Goal: Transaction & Acquisition: Purchase product/service

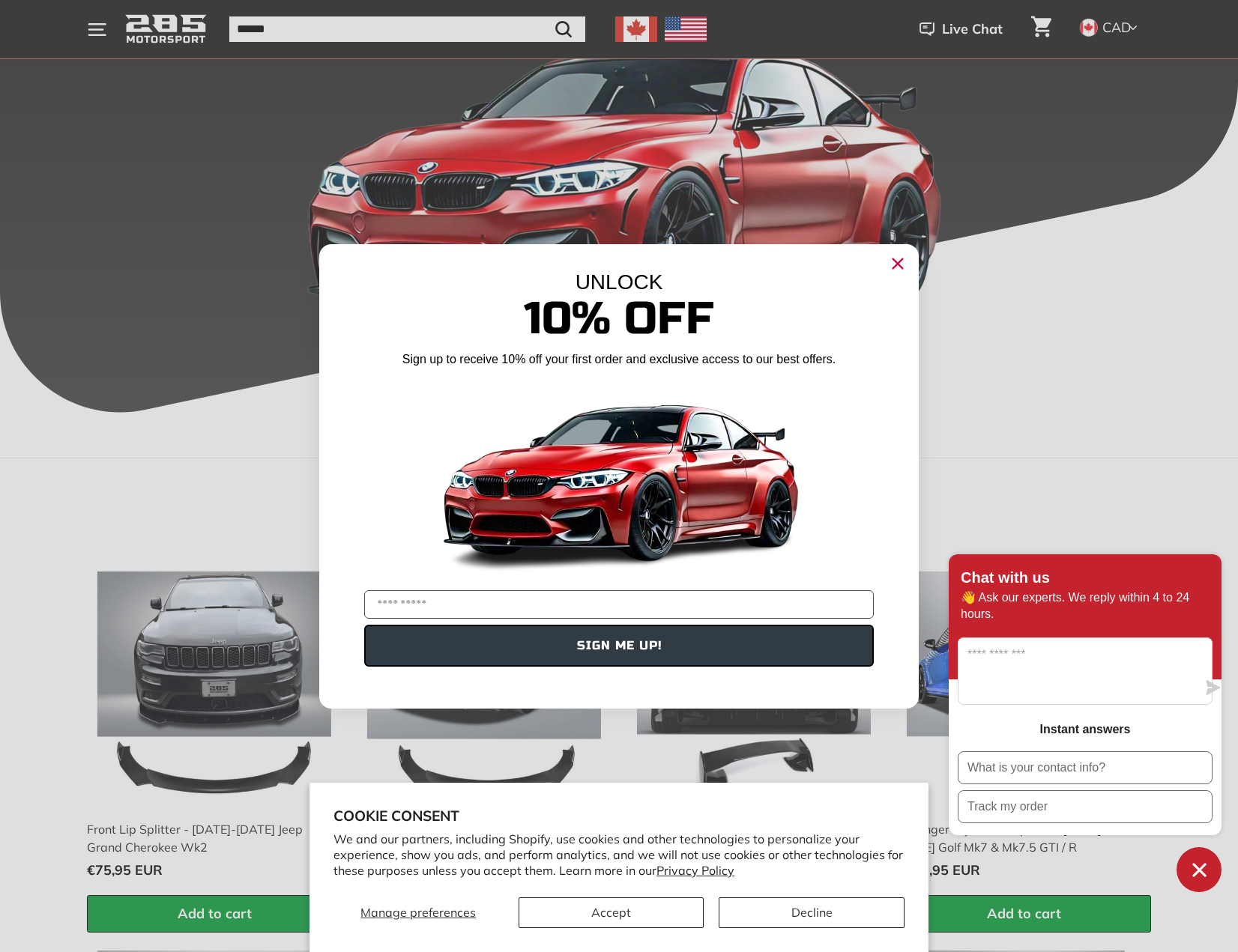
scroll to position [449, 0]
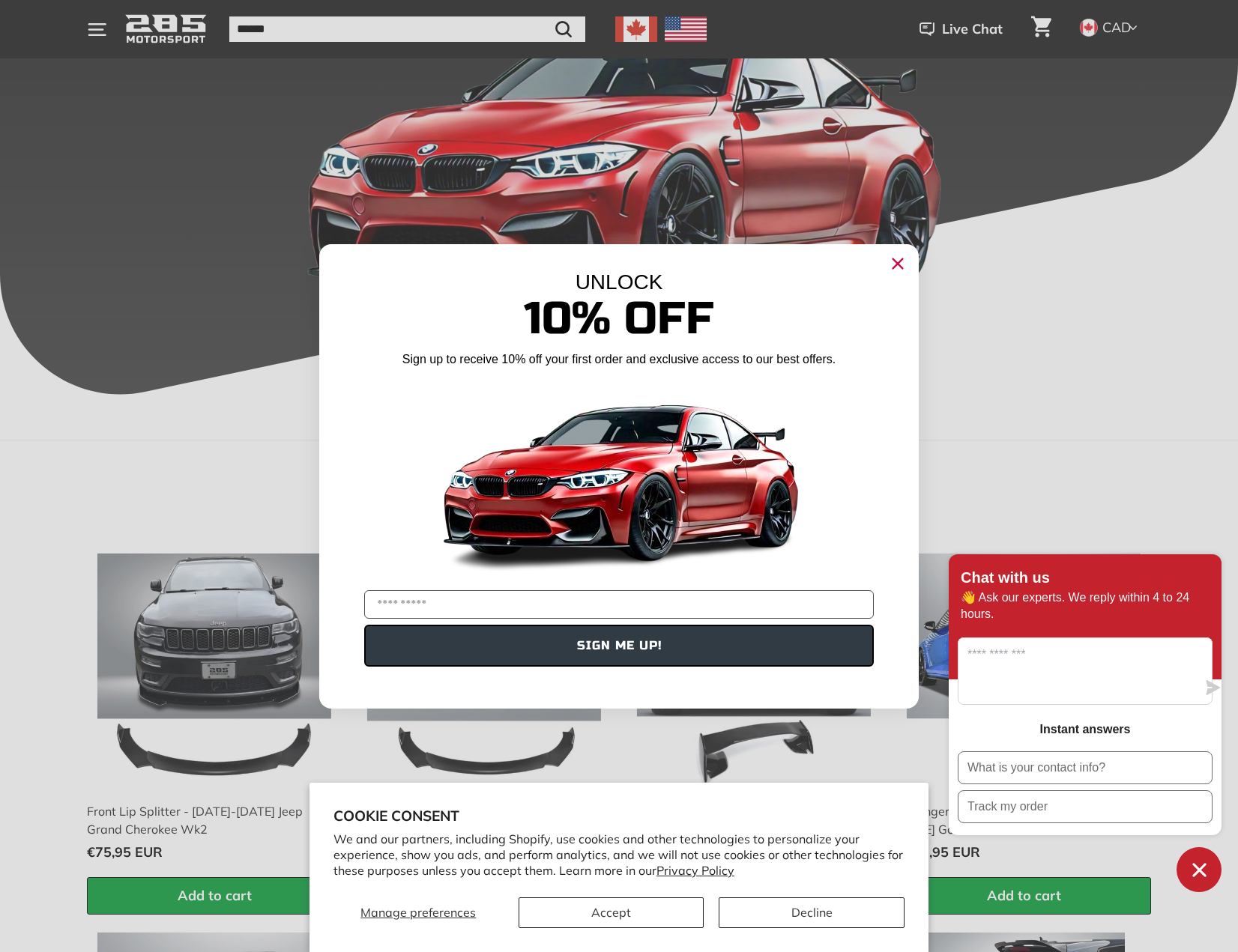
click at [904, 269] on circle "Close dialog" at bounding box center [897, 263] width 22 height 22
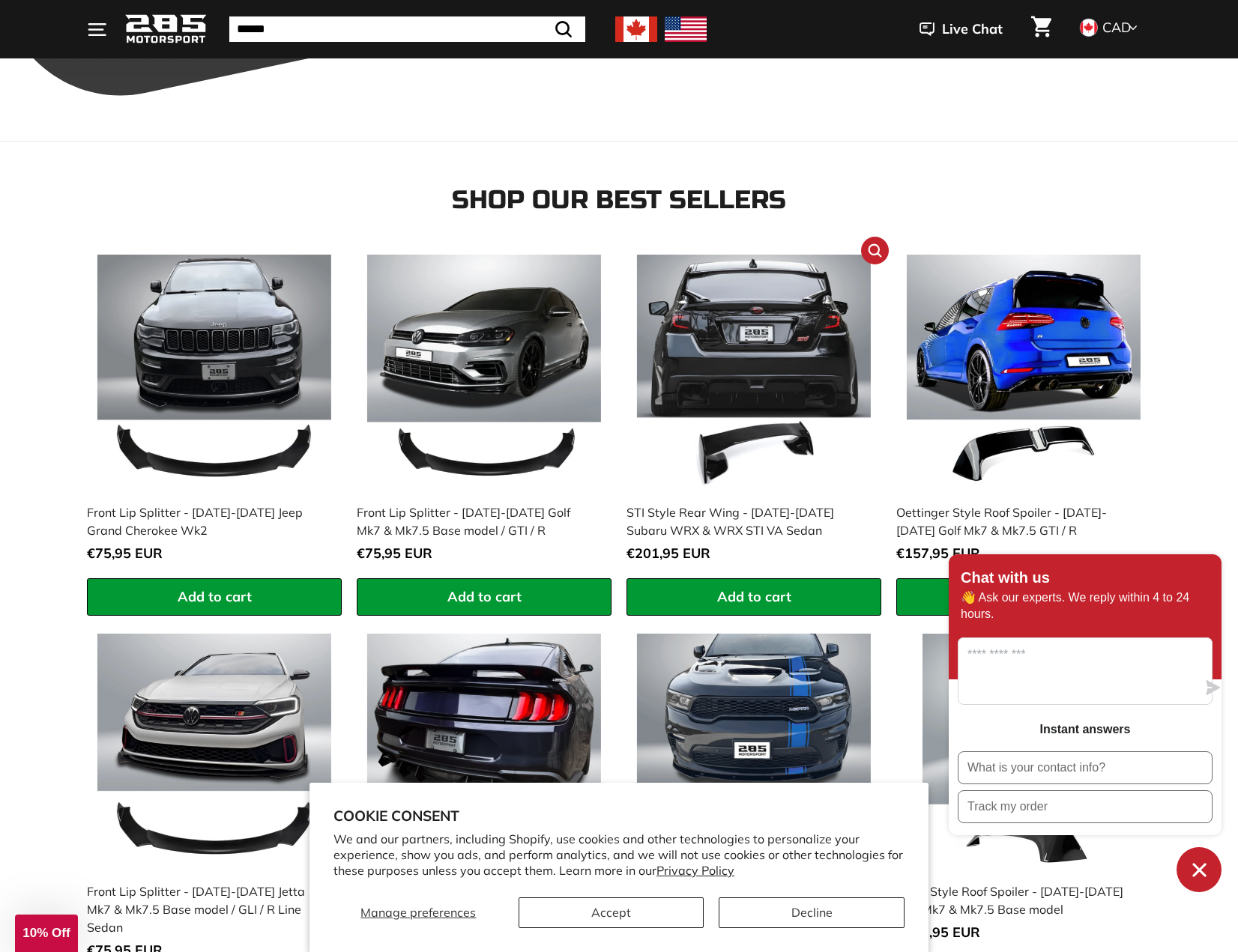
scroll to position [749, 0]
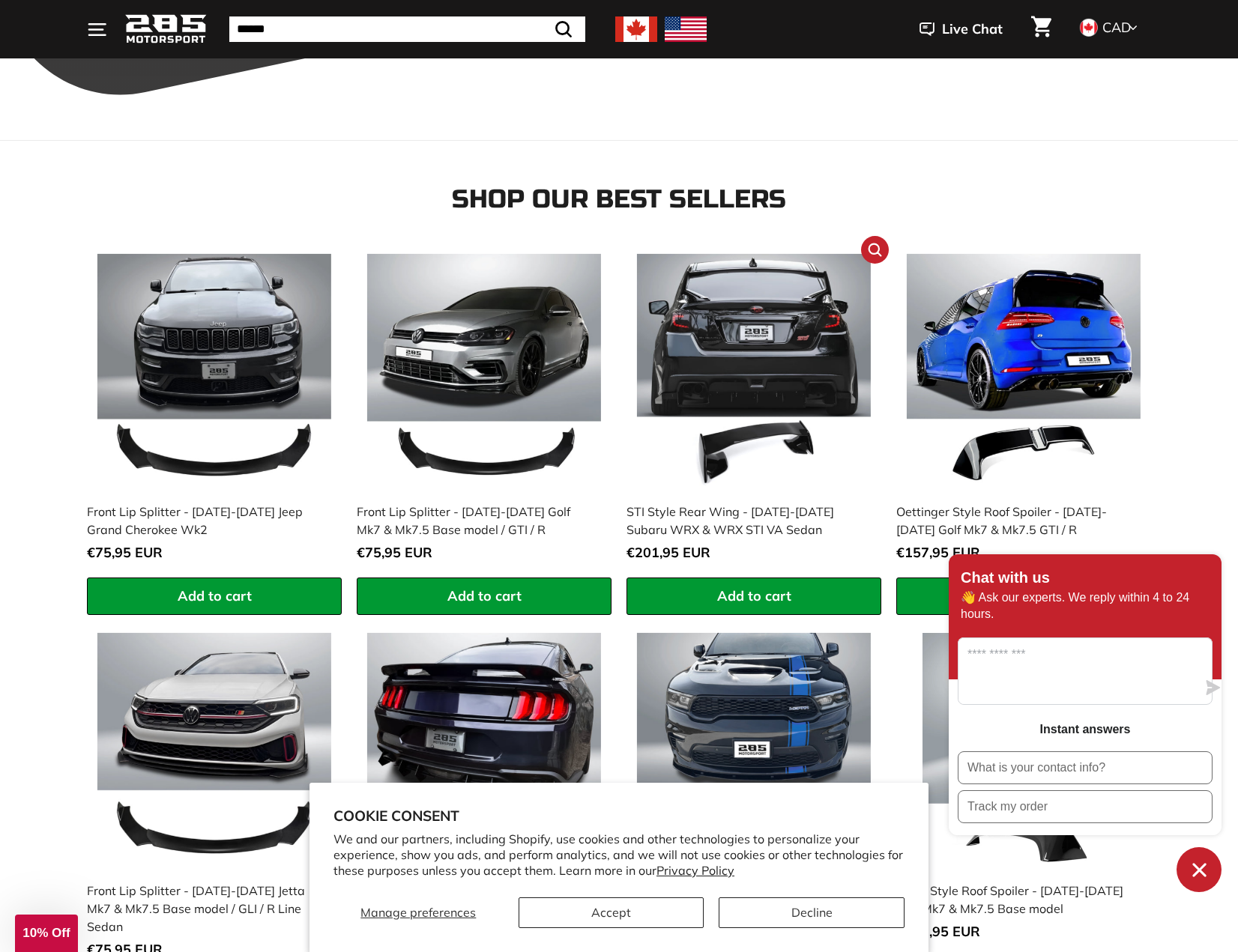
click at [744, 356] on img at bounding box center [754, 371] width 235 height 235
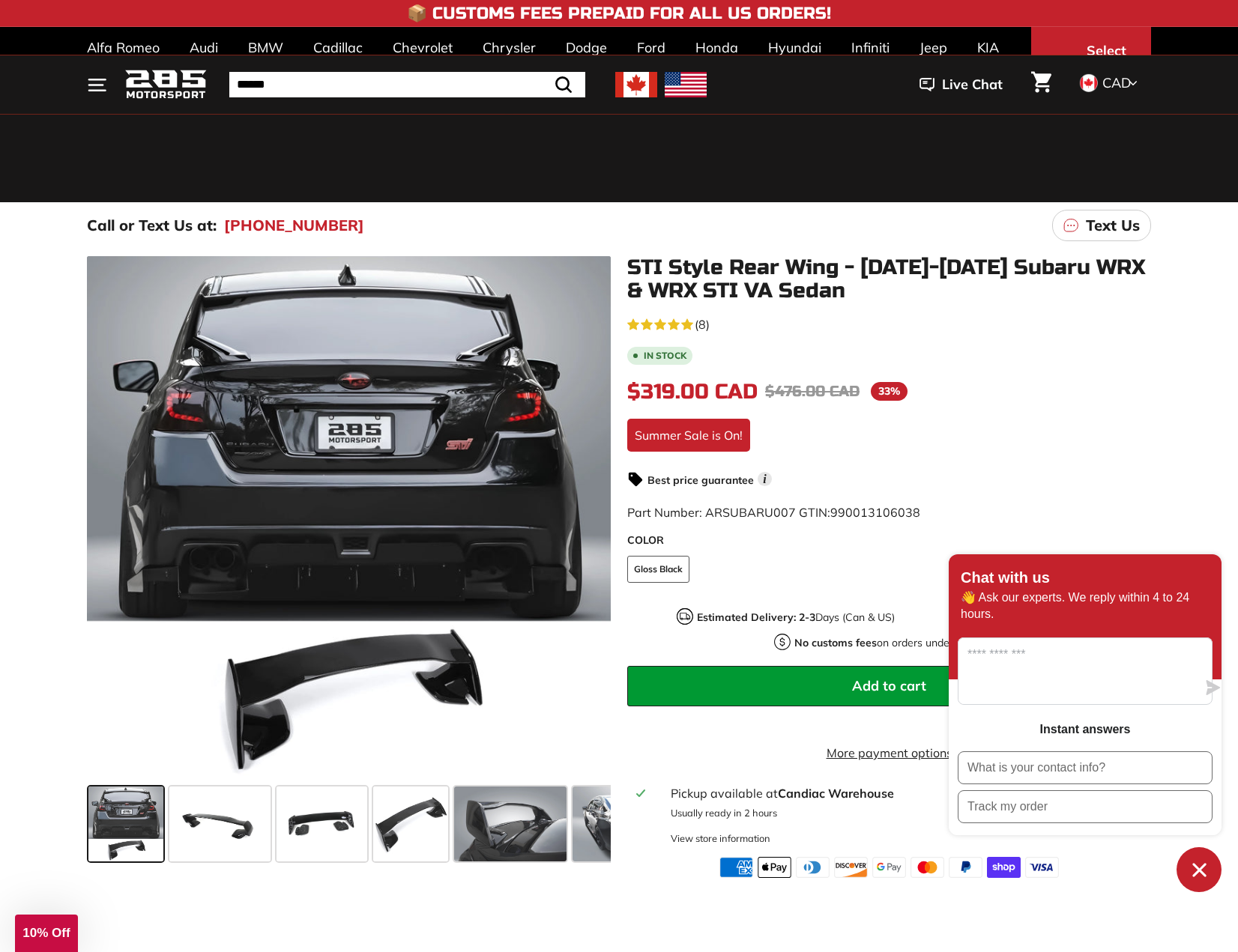
scroll to position [300, 0]
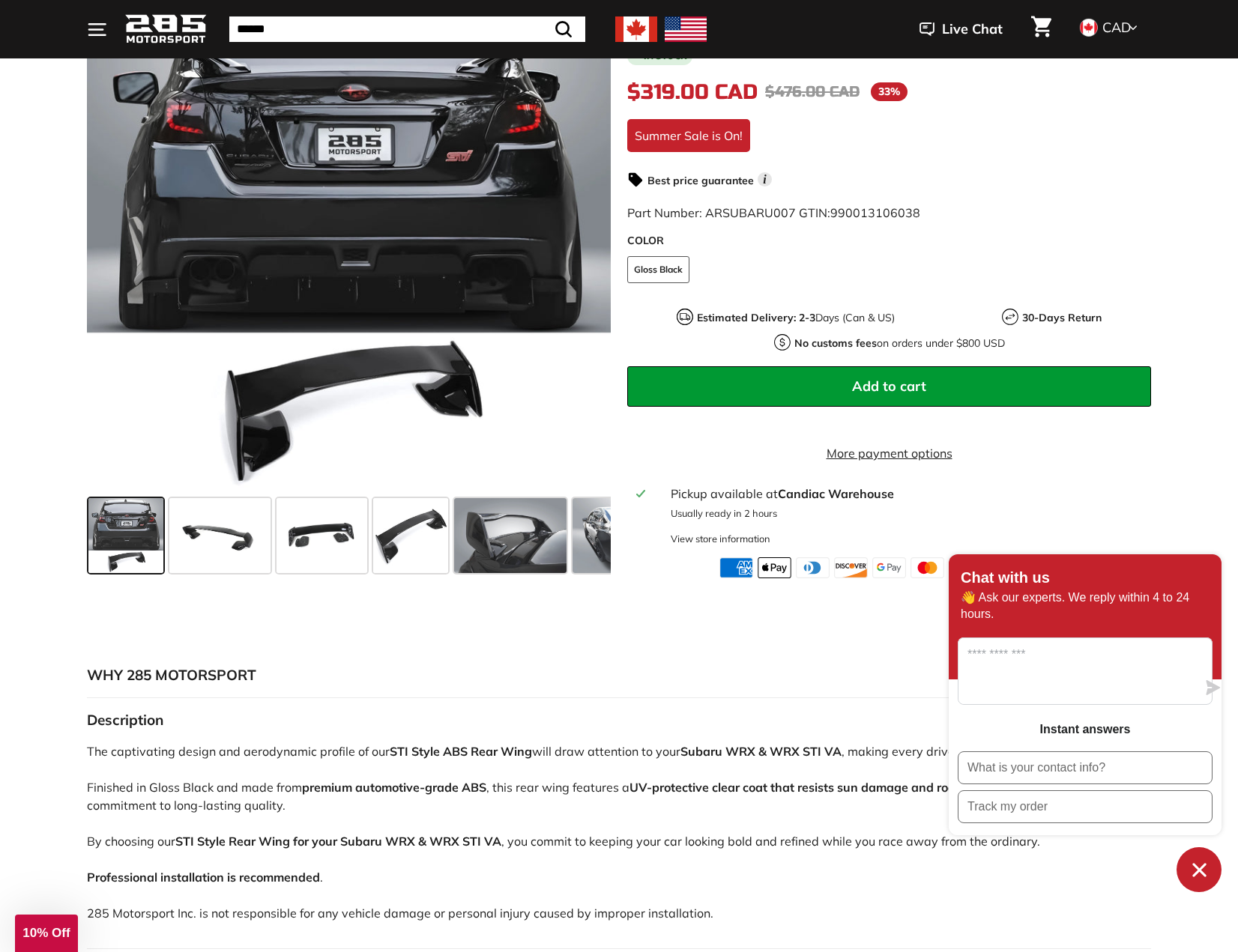
click at [891, 380] on span "Add to cart" at bounding box center [889, 386] width 74 height 17
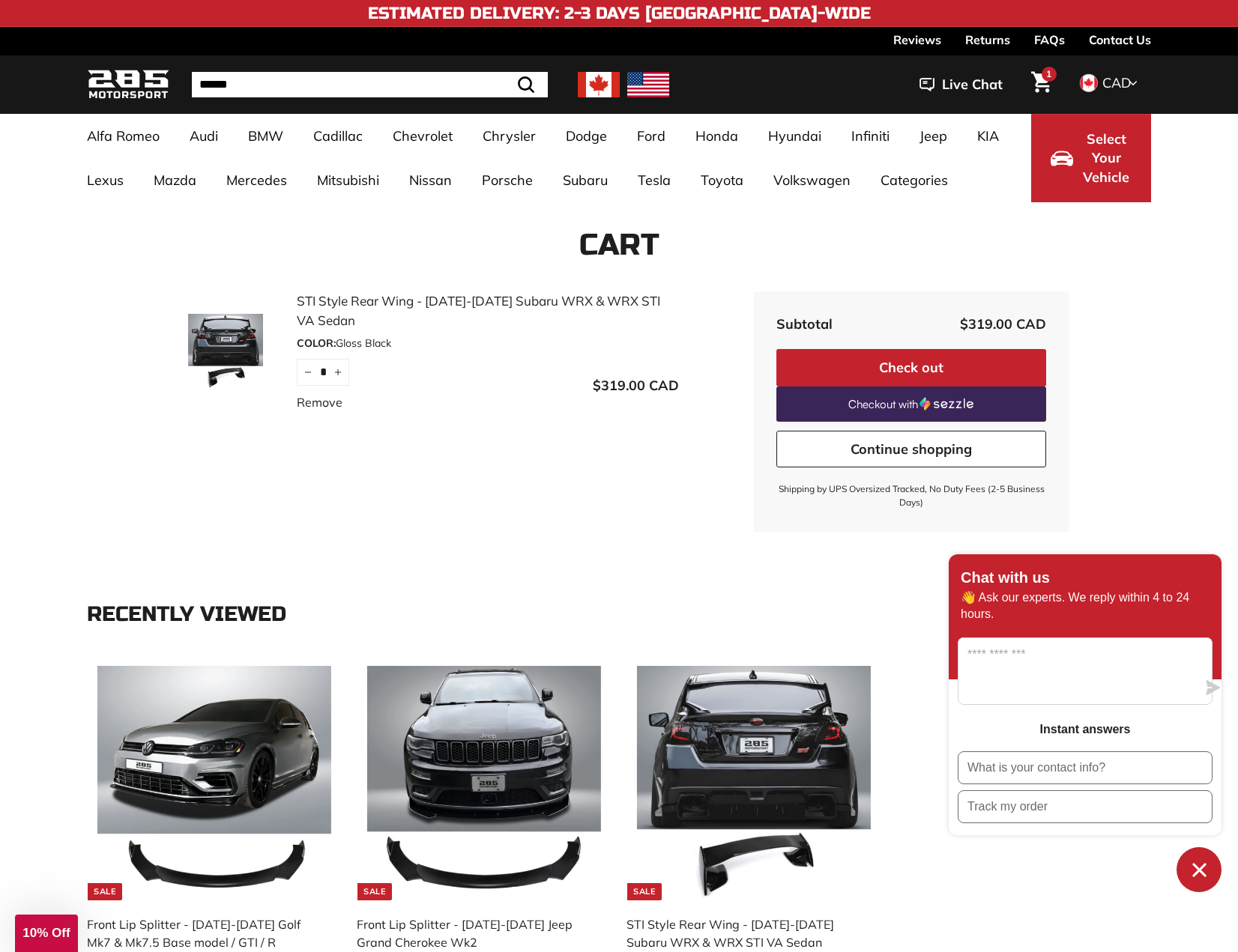
click at [942, 356] on button "Check out" at bounding box center [911, 368] width 269 height 38
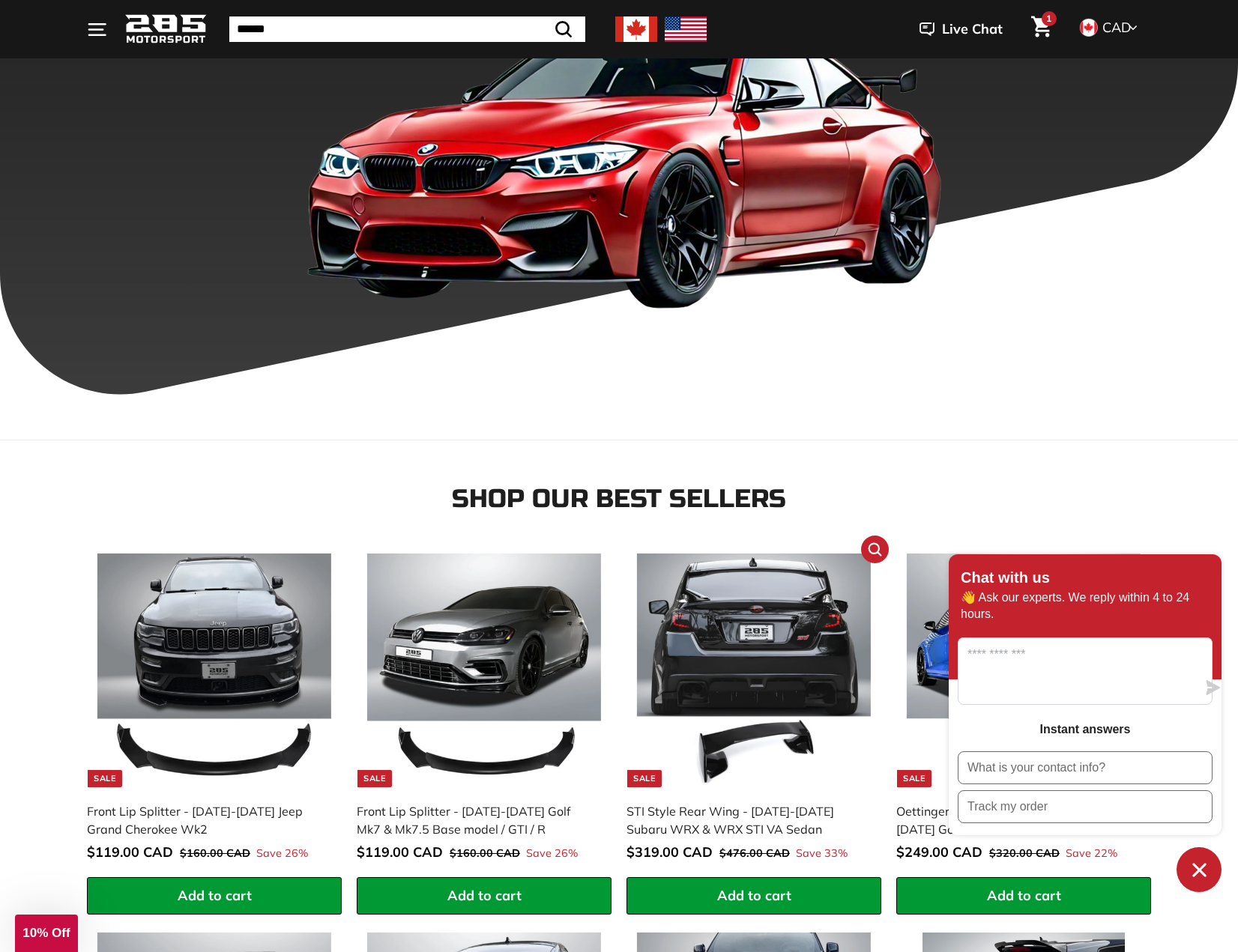
click at [748, 623] on img at bounding box center [754, 671] width 235 height 235
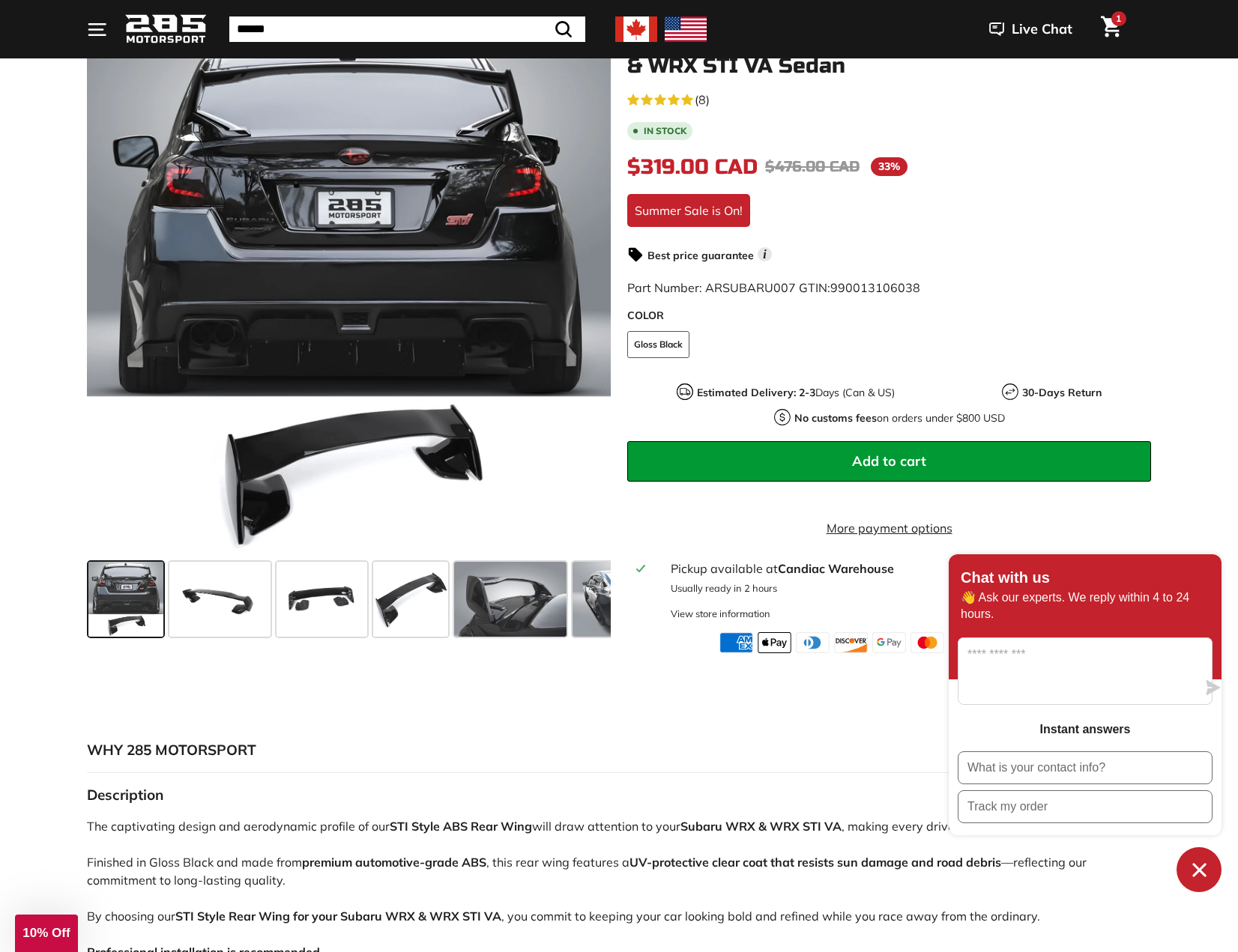
click at [853, 462] on span "Add to cart" at bounding box center [889, 461] width 74 height 17
